Goal: Navigation & Orientation: Find specific page/section

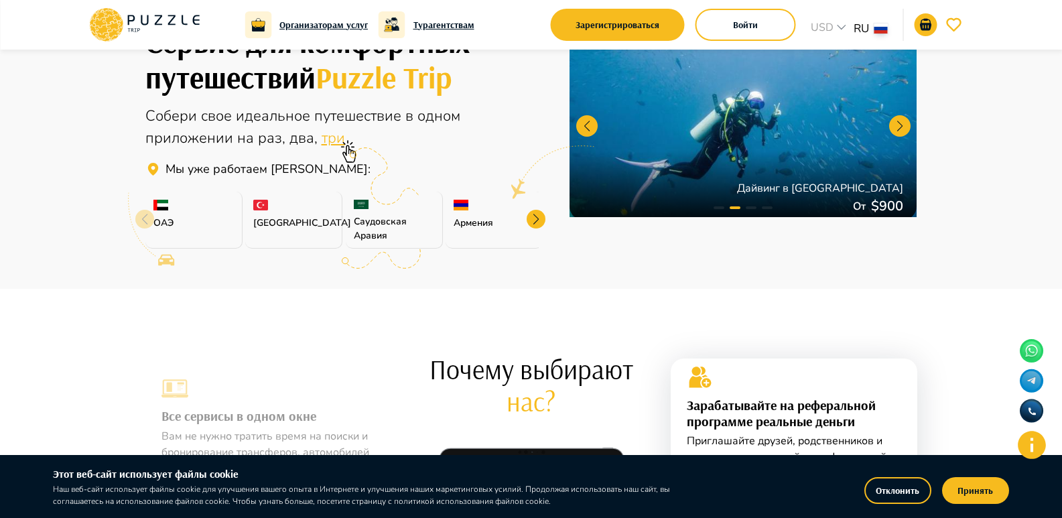
scroll to position [402, 0]
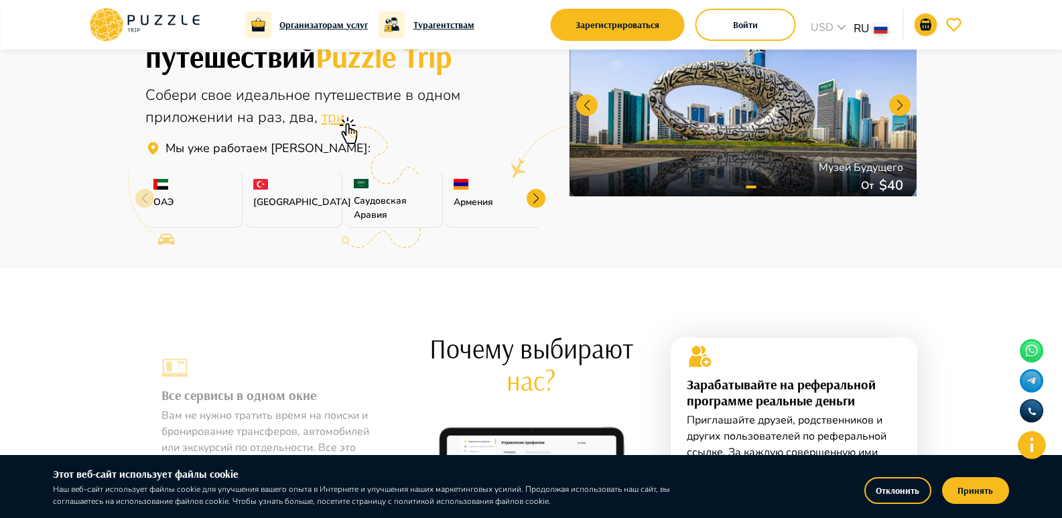
click at [454, 185] on div "Армения" at bounding box center [493, 199] width 97 height 57
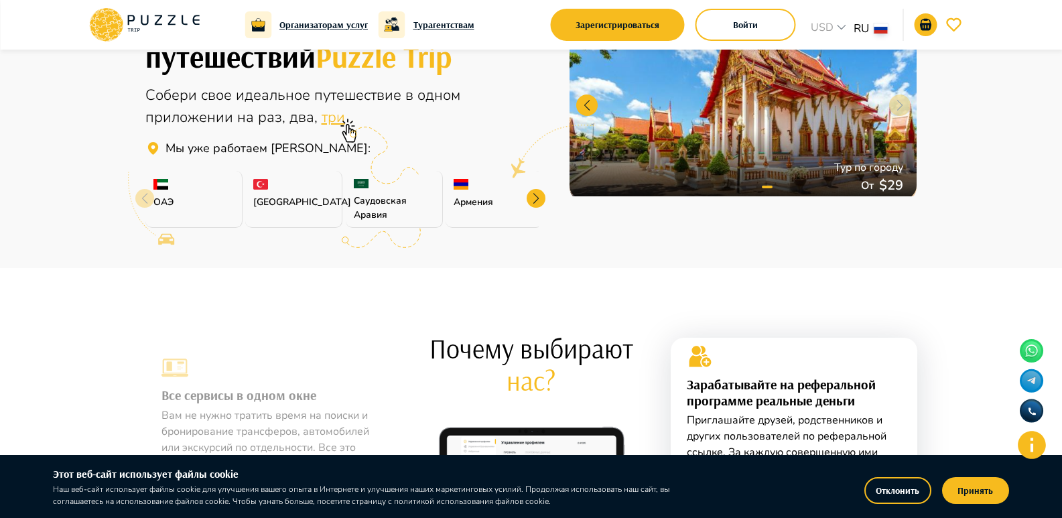
click at [492, 200] on p "Армения" at bounding box center [494, 202] width 80 height 14
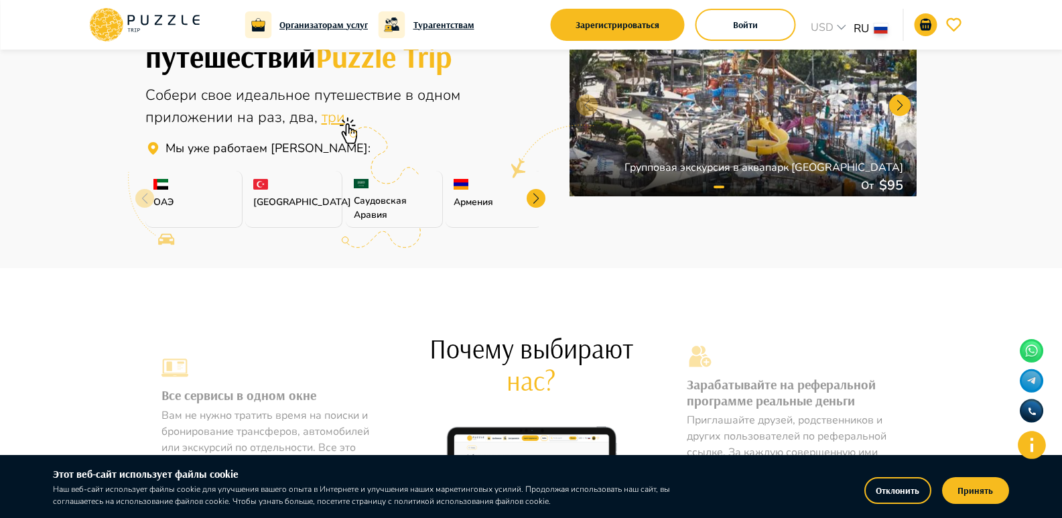
click at [536, 195] on div at bounding box center [536, 198] width 19 height 19
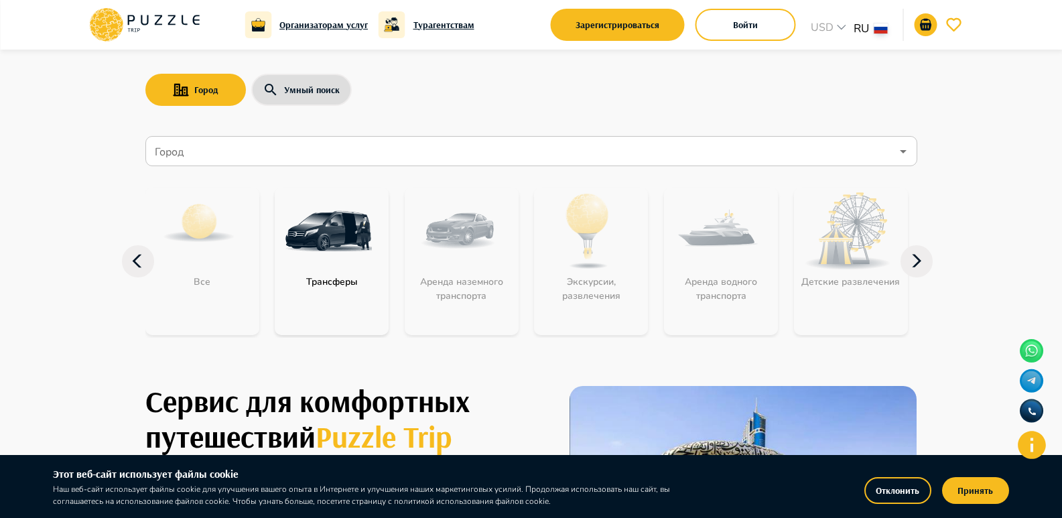
scroll to position [0, 0]
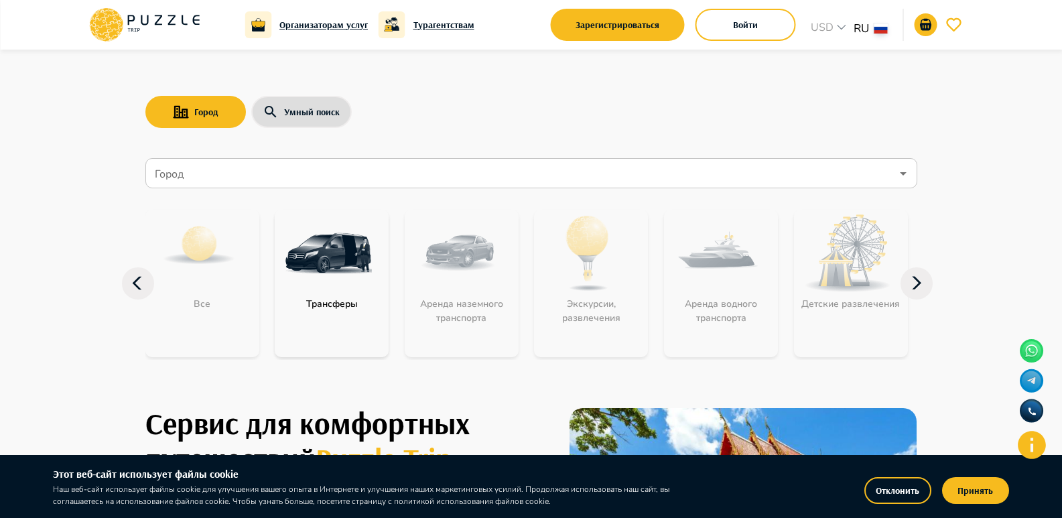
click at [134, 290] on icon at bounding box center [138, 283] width 32 height 32
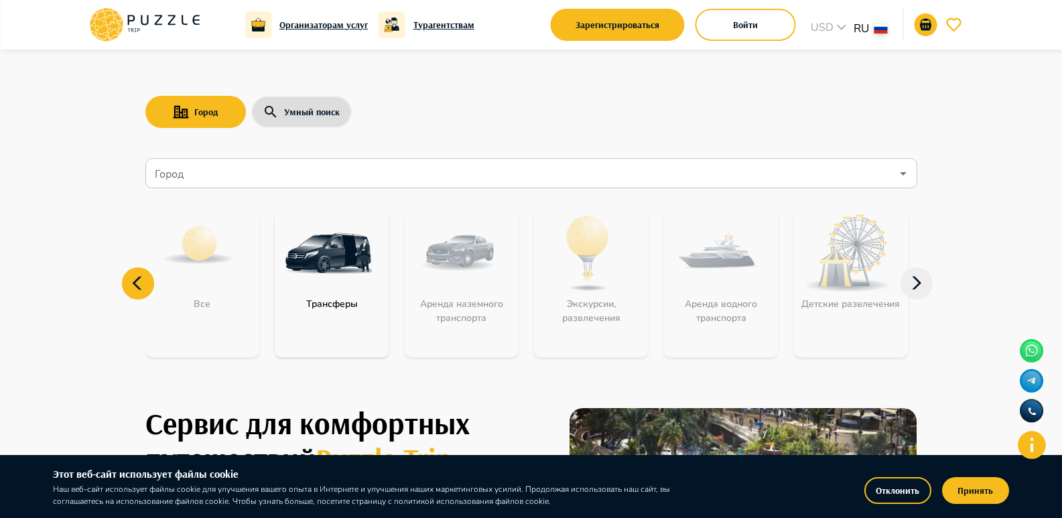
click at [910, 285] on icon at bounding box center [916, 283] width 32 height 32
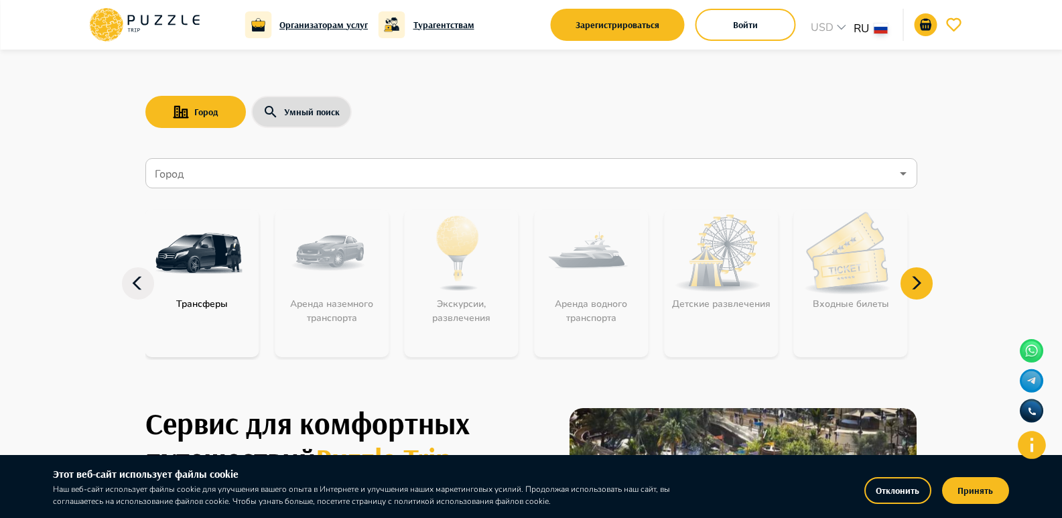
click at [909, 285] on icon at bounding box center [916, 283] width 32 height 32
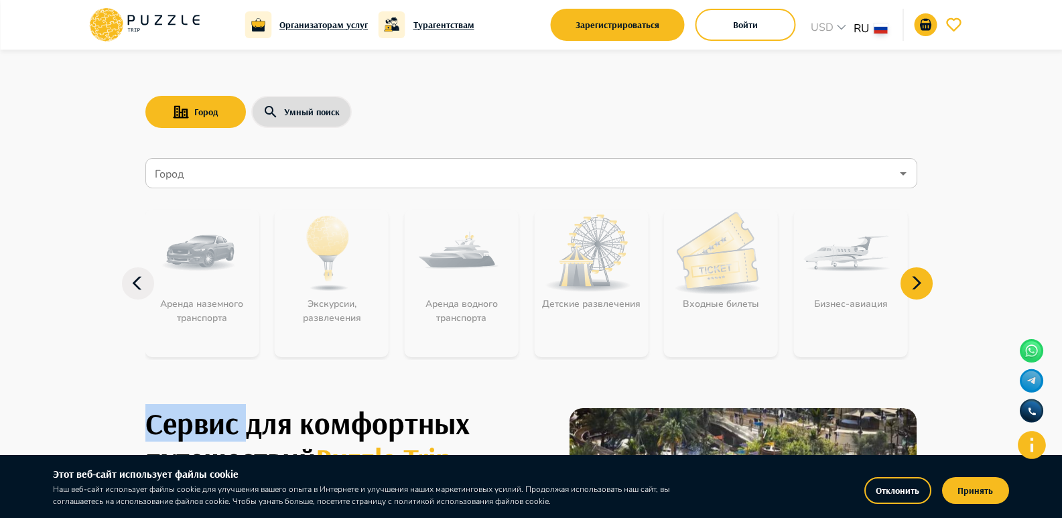
click at [909, 285] on icon at bounding box center [916, 283] width 32 height 32
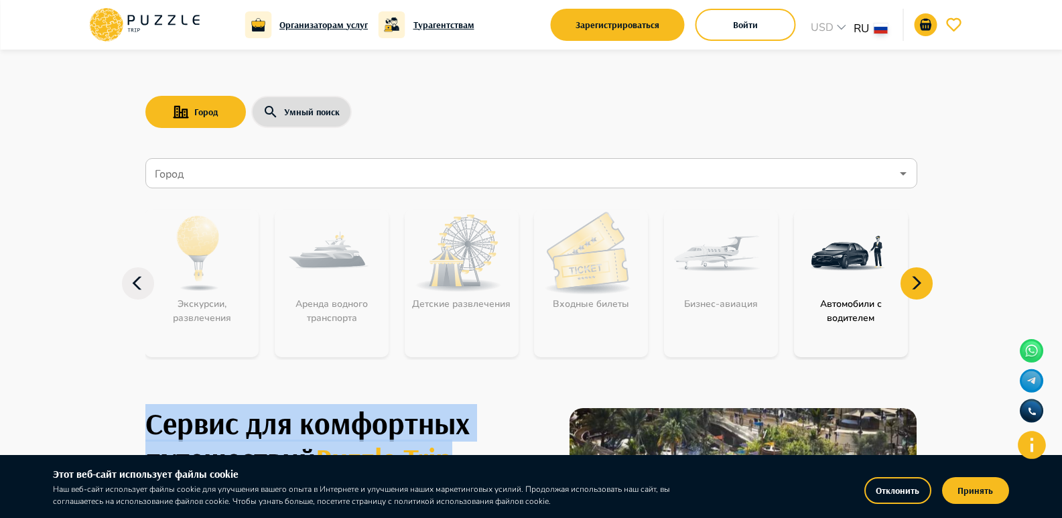
click at [909, 285] on icon at bounding box center [916, 283] width 32 height 32
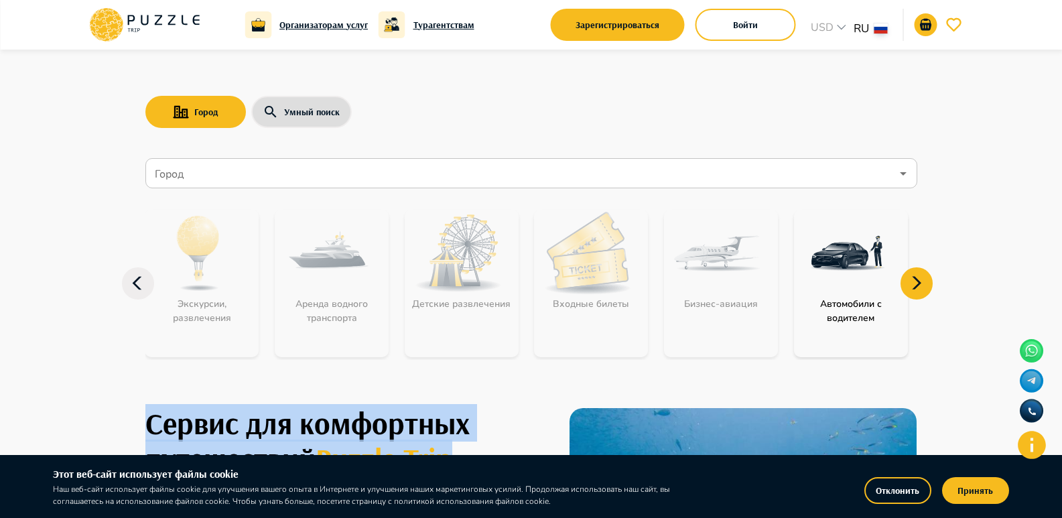
click at [909, 285] on icon at bounding box center [916, 283] width 32 height 32
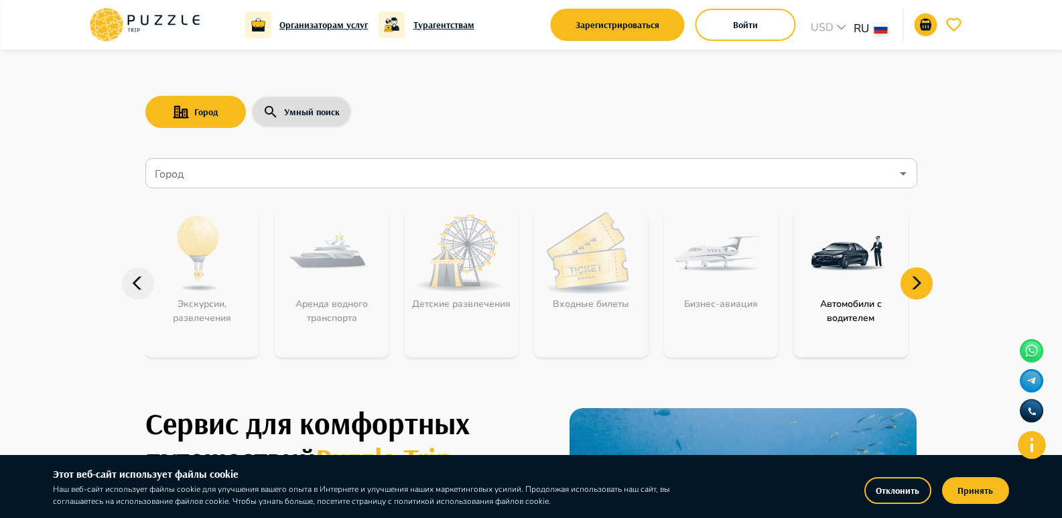
click at [144, 289] on icon at bounding box center [138, 283] width 32 height 32
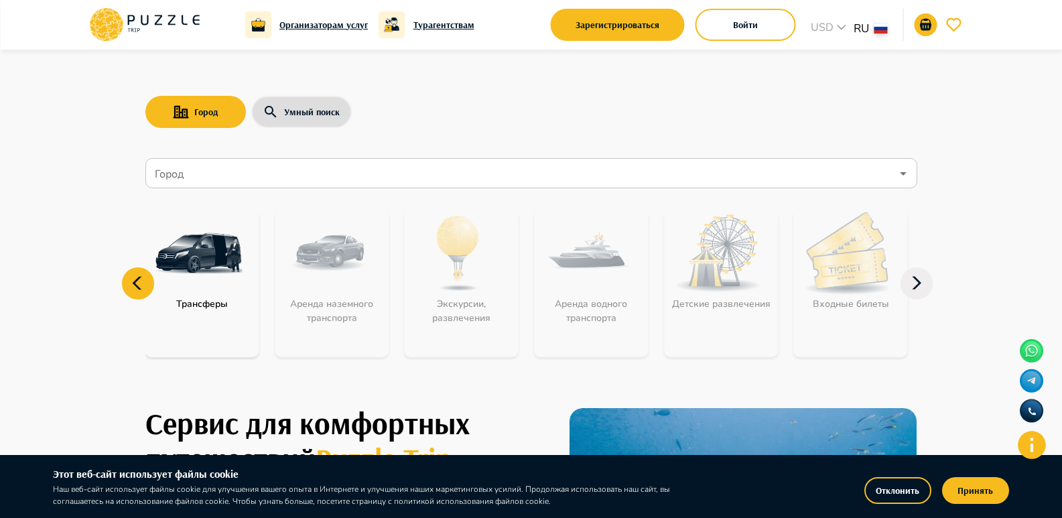
click at [145, 289] on icon at bounding box center [138, 283] width 32 height 32
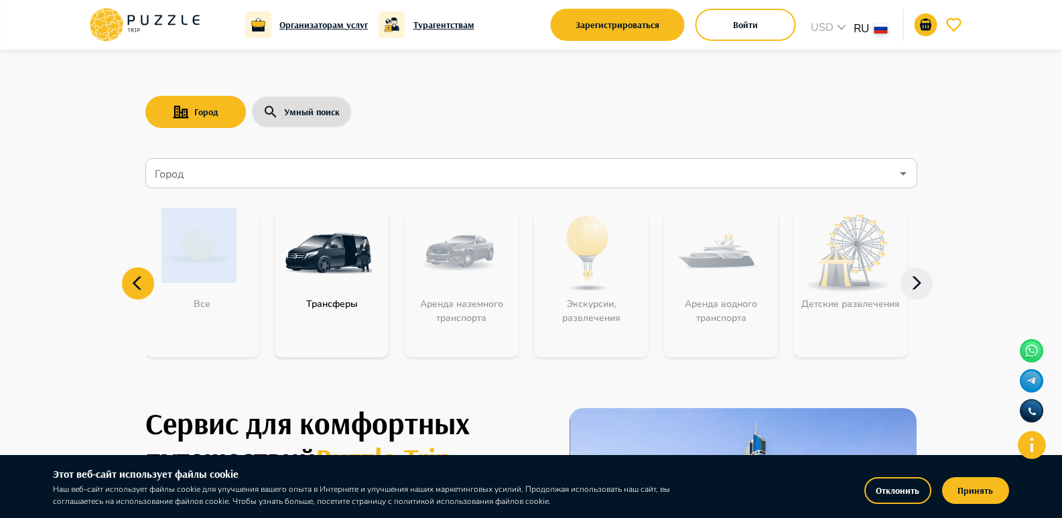
click at [145, 289] on icon at bounding box center [138, 283] width 32 height 32
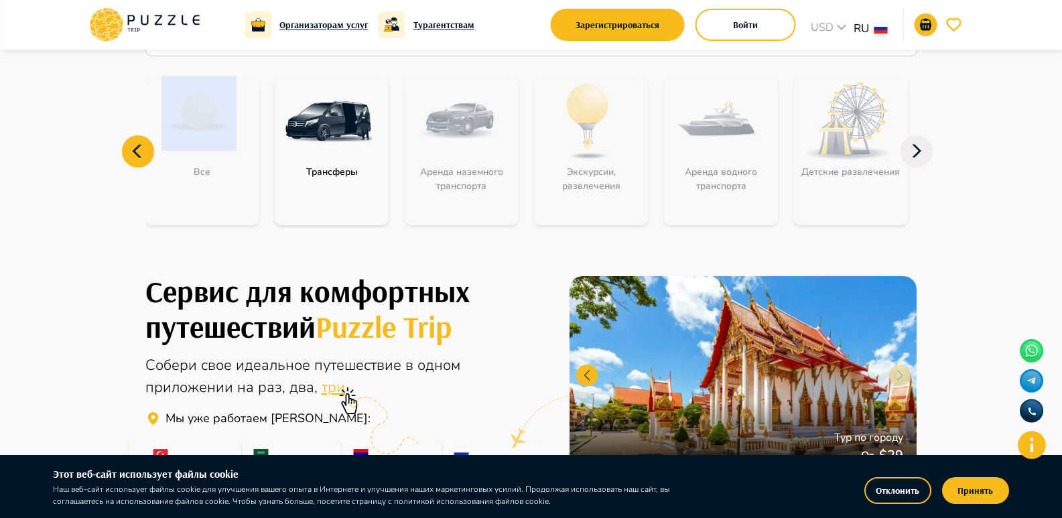
scroll to position [134, 0]
